Goal: Task Accomplishment & Management: Manage account settings

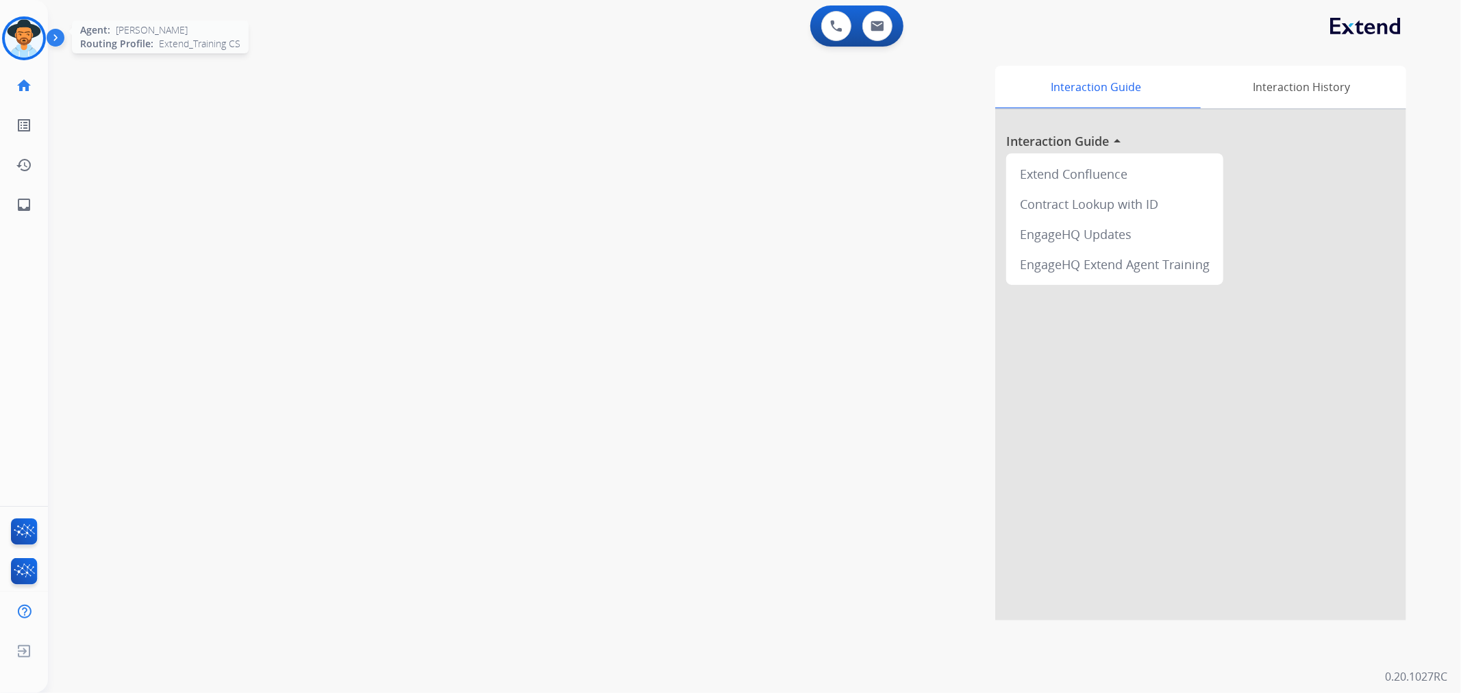
click at [18, 36] on img at bounding box center [24, 38] width 38 height 38
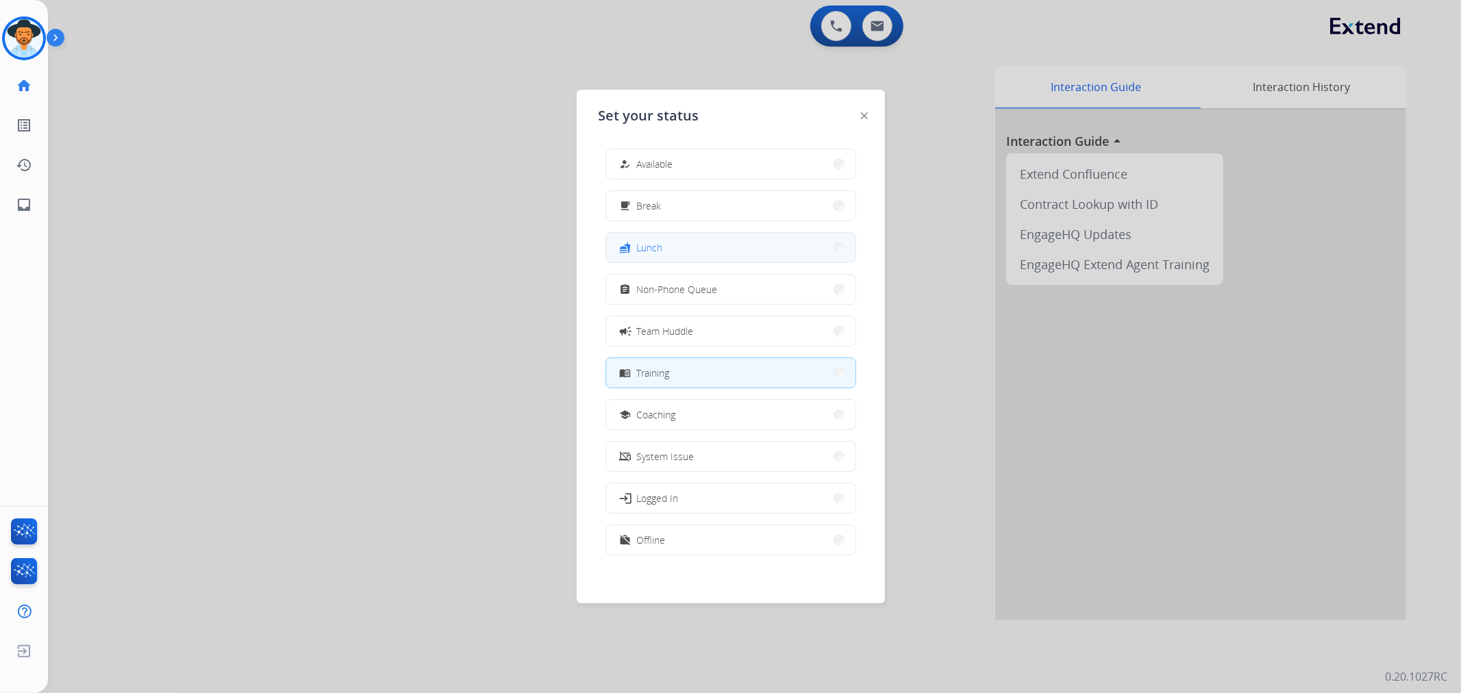
click at [647, 256] on div "fastfood Lunch" at bounding box center [640, 248] width 46 height 16
